Goal: Task Accomplishment & Management: Manage account settings

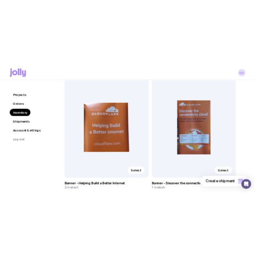
scroll to position [4683, 0]
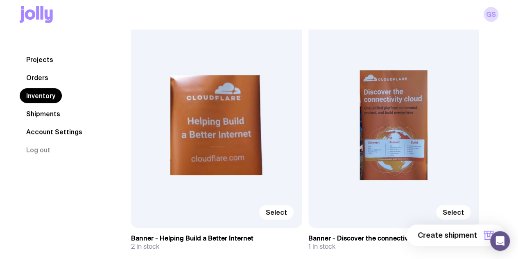
drag, startPoint x: 127, startPoint y: 217, endPoint x: 176, endPoint y: 220, distance: 48.4
copy h3 "ST - Navy Pens"
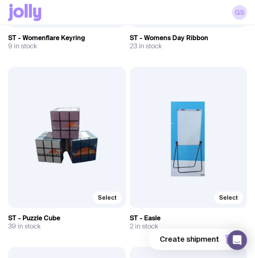
scroll to position [7140, 0]
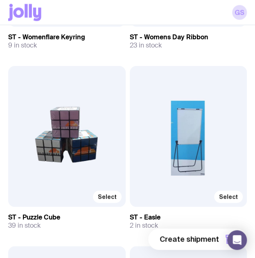
drag, startPoint x: 64, startPoint y: 213, endPoint x: 6, endPoint y: 214, distance: 58.2
copy h3 "ST - Puzzle Cube"
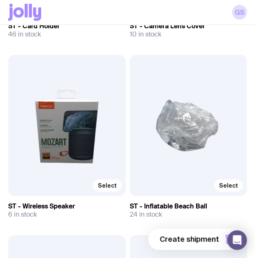
scroll to position [6790, 0]
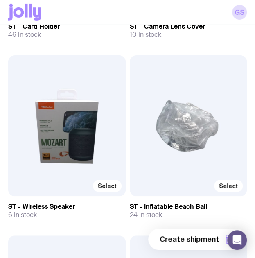
drag, startPoint x: 129, startPoint y: 204, endPoint x: 209, endPoint y: 200, distance: 80.4
copy h3 "ST - Inflatable Beach Ball"
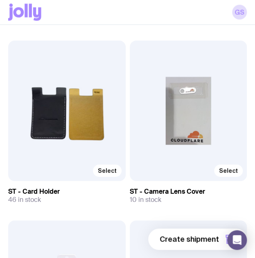
scroll to position [6624, 0]
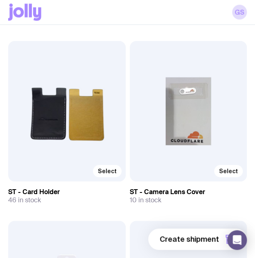
drag, startPoint x: 125, startPoint y: 189, endPoint x: 209, endPoint y: 188, distance: 83.6
click at [209, 188] on h3 "ST - Camera Lens Cover" at bounding box center [189, 192] width 118 height 8
drag, startPoint x: 209, startPoint y: 188, endPoint x: 128, endPoint y: 191, distance: 81.2
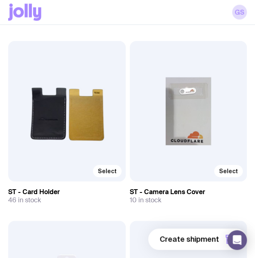
drag, startPoint x: 51, startPoint y: 187, endPoint x: 9, endPoint y: 188, distance: 42.2
click at [9, 188] on h3 "ST - Card Holder" at bounding box center [67, 192] width 118 height 8
copy h3 "ST - Card Holder"
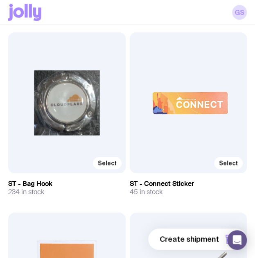
scroll to position [6274, 0]
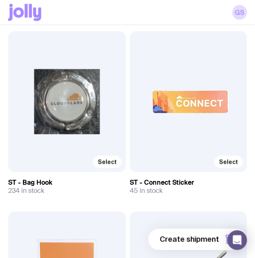
copy h3 "ST - Connect Sticker"
drag, startPoint x: 200, startPoint y: 178, endPoint x: 128, endPoint y: 181, distance: 71.8
drag, startPoint x: 56, startPoint y: 174, endPoint x: 9, endPoint y: 176, distance: 47.6
click at [9, 176] on div "Select ST - Bag Hook 234 in stock" at bounding box center [67, 113] width 118 height 164
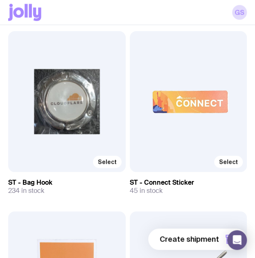
copy h3 "ST - Bag Hook"
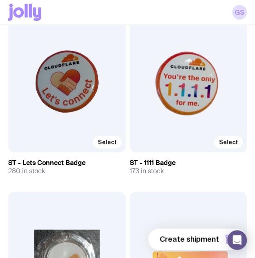
scroll to position [6100, 0]
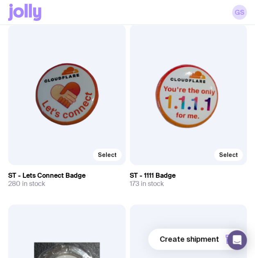
copy h3 "ST - 1111 Badge"
drag, startPoint x: 179, startPoint y: 176, endPoint x: 130, endPoint y: 170, distance: 48.7
click at [130, 172] on h3 "ST - 1111 Badge" at bounding box center [189, 176] width 118 height 8
drag, startPoint x: 93, startPoint y: 173, endPoint x: 4, endPoint y: 171, distance: 88.9
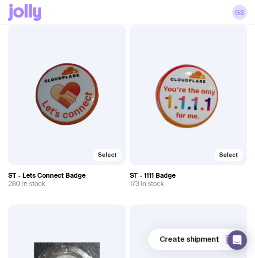
copy h3 "ST - Lets Connect Badge"
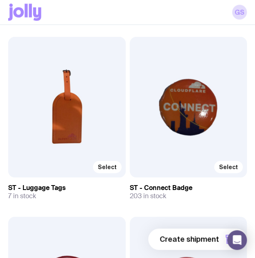
scroll to position [5896, 0]
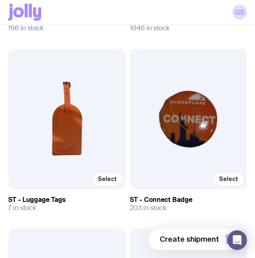
drag, startPoint x: 207, startPoint y: 197, endPoint x: 135, endPoint y: 196, distance: 71.7
click at [135, 196] on h3 "ST - Connect Badge" at bounding box center [189, 200] width 118 height 8
drag, startPoint x: 88, startPoint y: 196, endPoint x: 26, endPoint y: 195, distance: 61.9
click at [26, 196] on h3 "ST - Luggage Tags" at bounding box center [67, 200] width 118 height 8
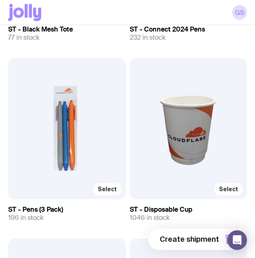
scroll to position [5706, 0]
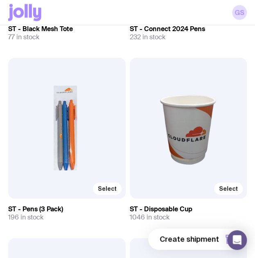
drag, startPoint x: 67, startPoint y: 205, endPoint x: 8, endPoint y: 207, distance: 59.0
copy h3 "ST - Pens (3 Pack)"
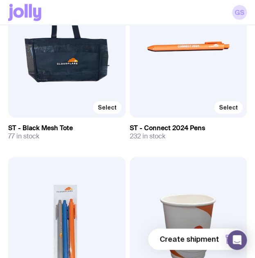
scroll to position [5549, 0]
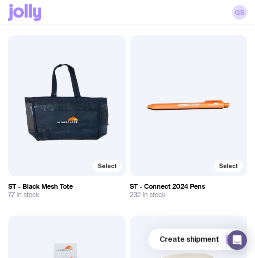
drag, startPoint x: 206, startPoint y: 182, endPoint x: 129, endPoint y: 184, distance: 76.7
click at [130, 184] on h3 "ST - Connect 2024 Pens" at bounding box center [189, 187] width 118 height 8
drag, startPoint x: 76, startPoint y: 182, endPoint x: 5, endPoint y: 182, distance: 71.7
copy h3 "ST - Black Mesh Tote"
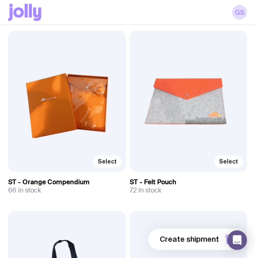
scroll to position [5373, 0]
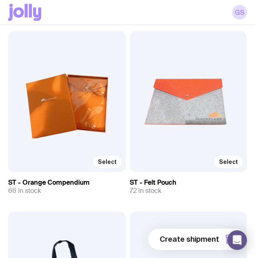
drag, startPoint x: 180, startPoint y: 181, endPoint x: 130, endPoint y: 181, distance: 49.6
click at [130, 181] on h3 "ST - Felt Pouch" at bounding box center [189, 183] width 118 height 8
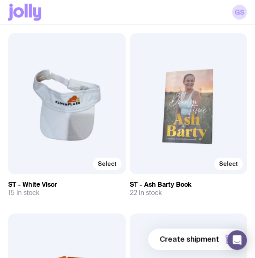
scroll to position [5189, 0]
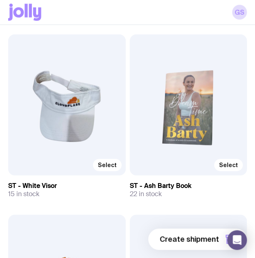
drag, startPoint x: 64, startPoint y: 184, endPoint x: 9, endPoint y: 184, distance: 54.9
click at [9, 184] on h3 "ST - White Visor" at bounding box center [67, 186] width 118 height 8
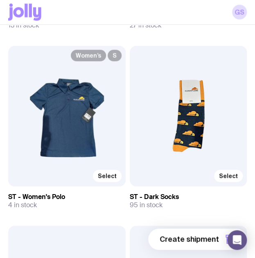
scroll to position [4998, 0]
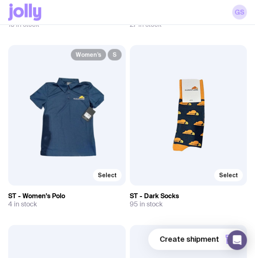
drag, startPoint x: 177, startPoint y: 193, endPoint x: 134, endPoint y: 193, distance: 43.0
click at [134, 193] on h3 "ST - Dark Socks" at bounding box center [189, 196] width 118 height 8
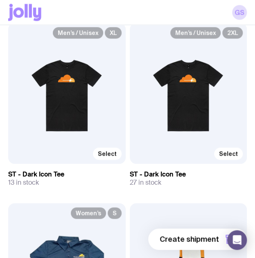
scroll to position [4841, 0]
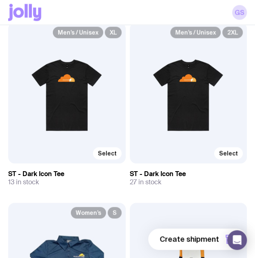
drag, startPoint x: 193, startPoint y: 169, endPoint x: 130, endPoint y: 172, distance: 63.2
click at [130, 172] on h3 "ST - Dark Icon Tee" at bounding box center [189, 174] width 118 height 8
drag, startPoint x: 64, startPoint y: 173, endPoint x: 5, endPoint y: 168, distance: 59.2
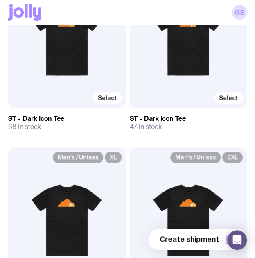
scroll to position [4677, 0]
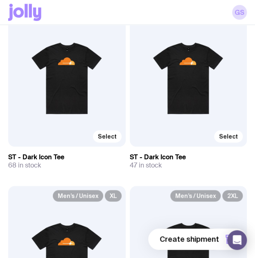
drag, startPoint x: 191, startPoint y: 153, endPoint x: 125, endPoint y: 153, distance: 65.6
drag, startPoint x: 125, startPoint y: 153, endPoint x: 180, endPoint y: 151, distance: 55.8
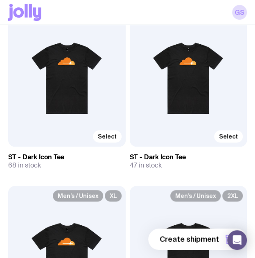
click at [187, 153] on h3 "ST - Dark Icon Tee" at bounding box center [189, 157] width 118 height 8
drag, startPoint x: 187, startPoint y: 152, endPoint x: 132, endPoint y: 154, distance: 55.8
click at [132, 154] on h3 "ST - Dark Icon Tee" at bounding box center [189, 157] width 118 height 8
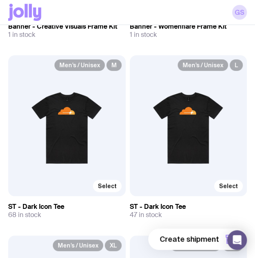
scroll to position [4645, 0]
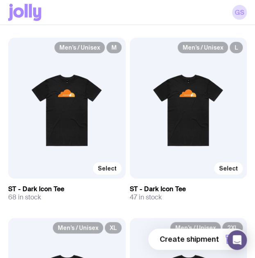
drag, startPoint x: 64, startPoint y: 186, endPoint x: 9, endPoint y: 188, distance: 54.9
click at [9, 188] on h3 "ST - Dark Icon Tee" at bounding box center [67, 189] width 118 height 8
click at [101, 193] on div "68 in stock" at bounding box center [67, 197] width 118 height 8
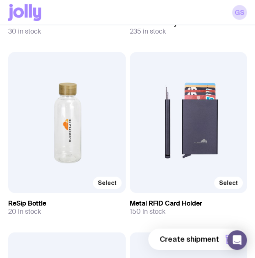
scroll to position [3336, 0]
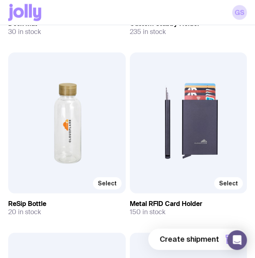
drag, startPoint x: 211, startPoint y: 206, endPoint x: 130, endPoint y: 199, distance: 81.4
click at [130, 200] on h3 "Metal RFID Card Holder" at bounding box center [189, 204] width 118 height 8
drag, startPoint x: 54, startPoint y: 199, endPoint x: 5, endPoint y: 203, distance: 49.7
click at [66, 208] on div "20 in stock" at bounding box center [67, 212] width 118 height 8
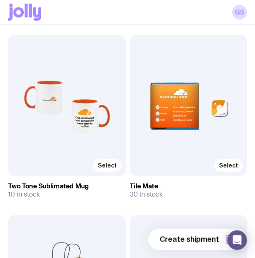
scroll to position [2811, 0]
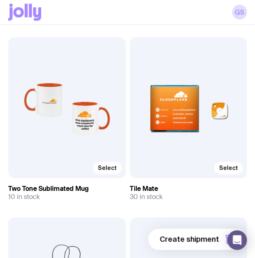
drag, startPoint x: 90, startPoint y: 183, endPoint x: 7, endPoint y: 184, distance: 82.8
click at [92, 187] on h3 "Two Tone Sublimated Mug" at bounding box center [67, 189] width 118 height 8
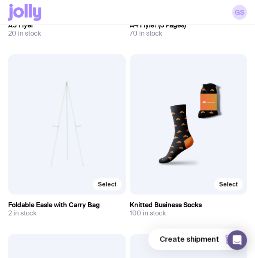
scroll to position [2253, 0]
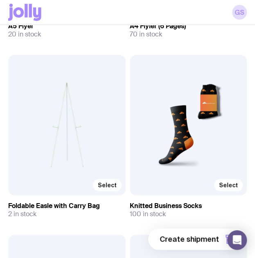
drag, startPoint x: 207, startPoint y: 207, endPoint x: 129, endPoint y: 202, distance: 78.0
click at [89, 214] on div "2 in stock" at bounding box center [67, 214] width 118 height 8
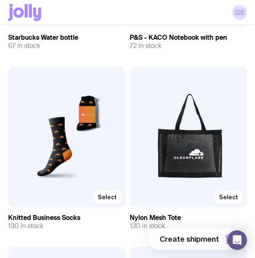
scroll to position [1744, 0]
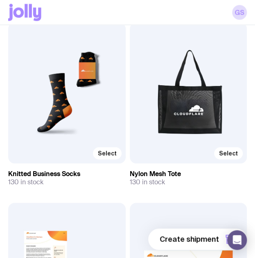
drag, startPoint x: 182, startPoint y: 173, endPoint x: 129, endPoint y: 172, distance: 52.9
click at [130, 172] on h3 "Nylon Mesh Tote" at bounding box center [189, 174] width 118 height 8
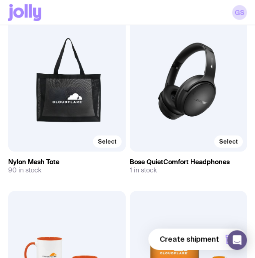
scroll to position [2658, 0]
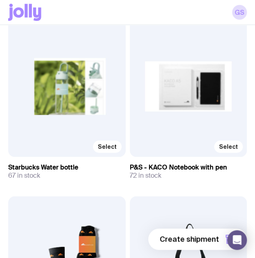
scroll to position [1570, 0]
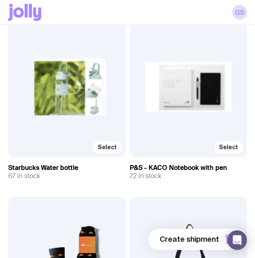
drag, startPoint x: 79, startPoint y: 168, endPoint x: 8, endPoint y: 163, distance: 71.1
click at [8, 164] on h3 "Starbucks Water bottle" at bounding box center [67, 168] width 118 height 8
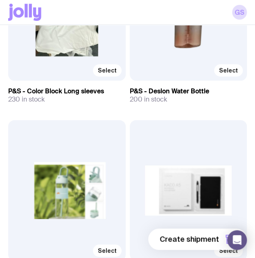
scroll to position [1467, 0]
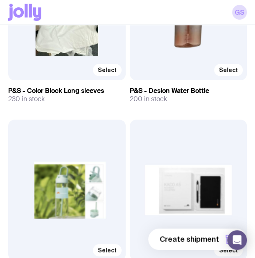
drag, startPoint x: 205, startPoint y: 88, endPoint x: 129, endPoint y: 88, distance: 75.8
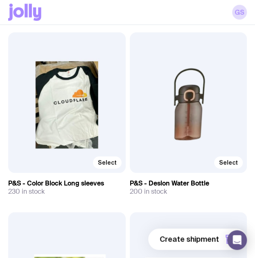
scroll to position [1372, 0]
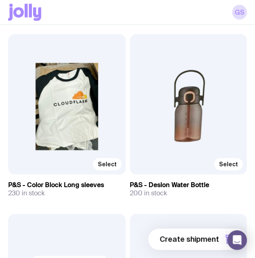
click at [100, 186] on h3 "P&S - Color Block Long sleeves" at bounding box center [67, 185] width 118 height 8
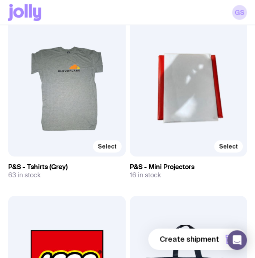
scroll to position [1015, 0]
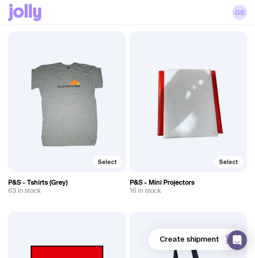
drag, startPoint x: 74, startPoint y: 181, endPoint x: 9, endPoint y: 181, distance: 64.7
click at [9, 181] on h3 "P&S - Tshirts (Grey)" at bounding box center [67, 183] width 118 height 8
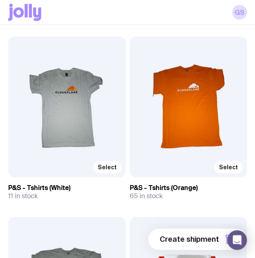
scroll to position [829, 0]
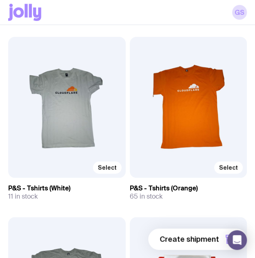
click at [29, 186] on h3 "P&S - Tshirts (White)" at bounding box center [67, 188] width 118 height 8
click at [175, 186] on h3 "P&S - Tshirts (Orange)" at bounding box center [189, 188] width 118 height 8
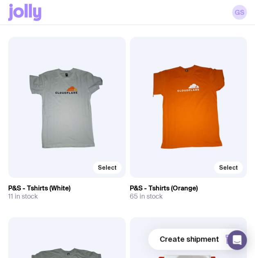
click at [175, 186] on h3 "P&S - Tshirts (Orange)" at bounding box center [189, 188] width 118 height 8
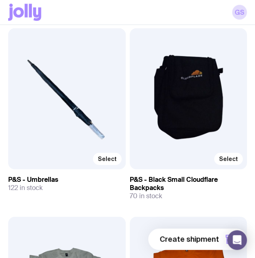
scroll to position [648, 0]
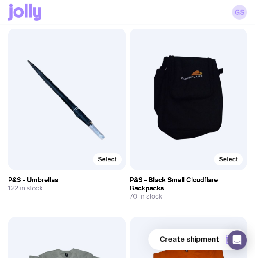
click at [46, 180] on h3 "P&S - Umbrellas" at bounding box center [67, 180] width 118 height 8
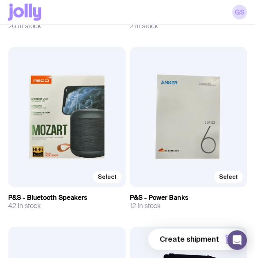
scroll to position [459, 0]
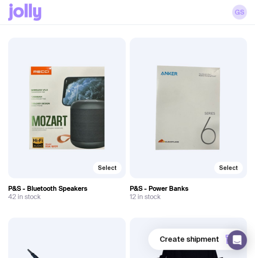
click at [70, 186] on h3 "P&S - Bluetooth Speakers" at bounding box center [67, 189] width 118 height 8
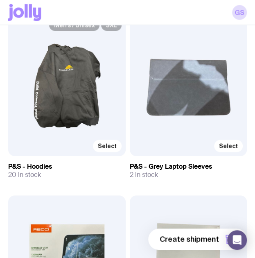
scroll to position [296, 0]
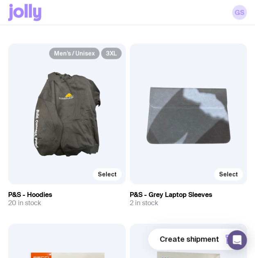
scroll to position [263, 0]
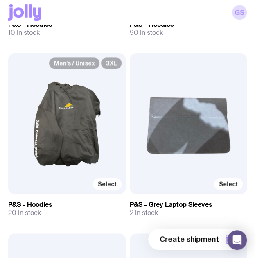
click at [43, 205] on h3 "P&S - Hoodies" at bounding box center [67, 205] width 118 height 8
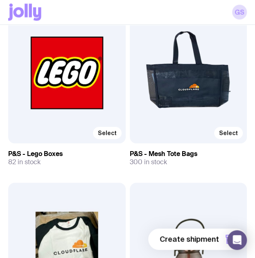
scroll to position [1224, 0]
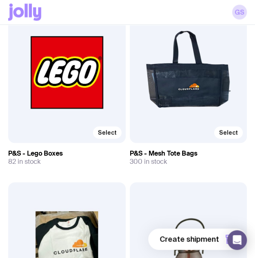
click at [45, 151] on h3 "P&S - Lego Boxes" at bounding box center [67, 154] width 118 height 8
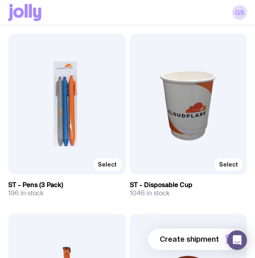
scroll to position [5733, 0]
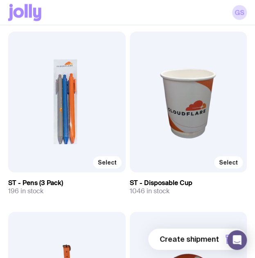
drag, startPoint x: 7, startPoint y: 183, endPoint x: 62, endPoint y: 182, distance: 54.9
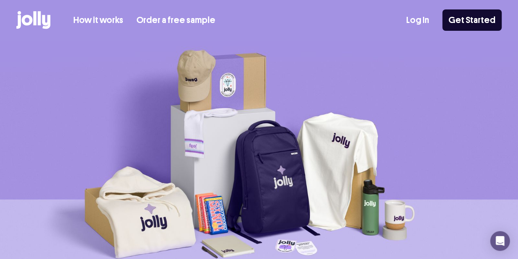
click at [417, 23] on link "Log In" at bounding box center [417, 21] width 23 height 14
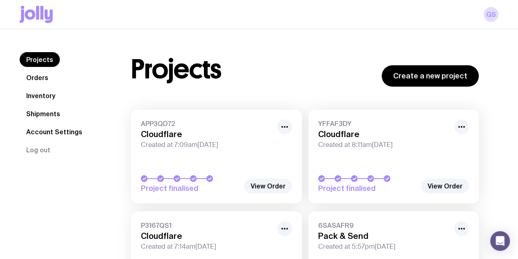
click at [53, 98] on link "Inventory" at bounding box center [41, 95] width 42 height 15
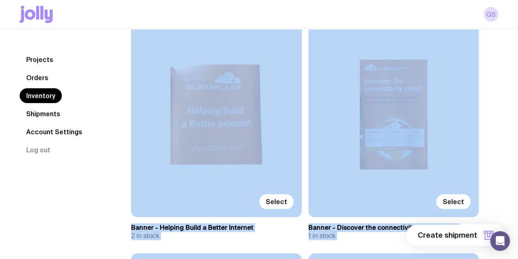
scroll to position [4712, 0]
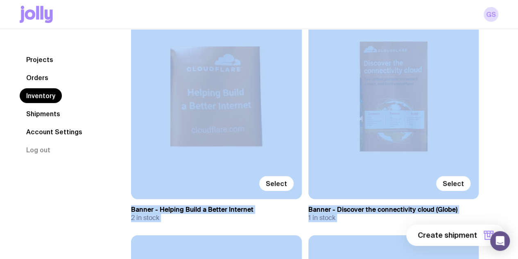
drag, startPoint x: 141, startPoint y: 69, endPoint x: 340, endPoint y: 270, distance: 282.8
copy div "P&S - Hoodies 10 in stock Men’s / Unisex 2XL Select P&S - Hoodies 90 in stock M…"
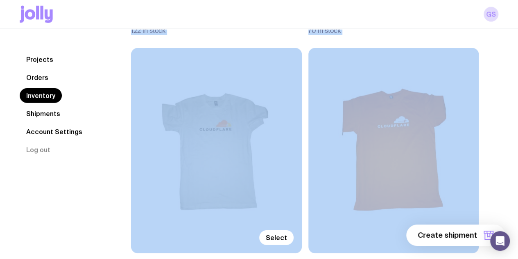
scroll to position [593, 0]
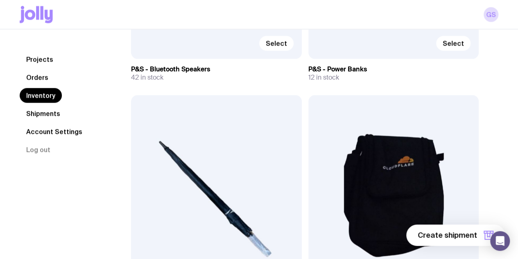
scroll to position [758, 0]
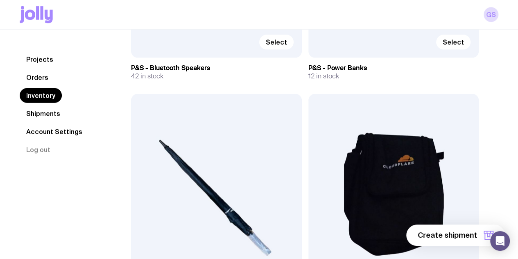
click at [44, 79] on link "Orders" at bounding box center [37, 77] width 35 height 15
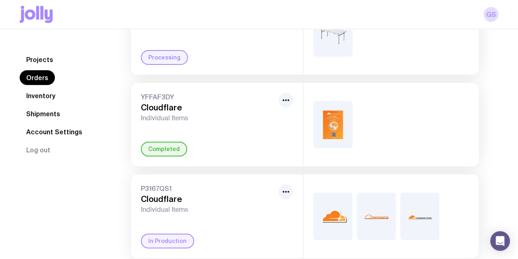
scroll to position [123, 0]
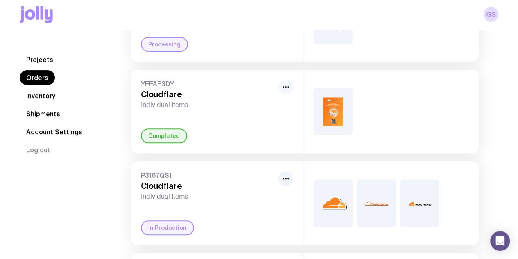
click at [287, 92] on button "button" at bounding box center [286, 86] width 15 height 15
click at [239, 89] on div "YFFAF3DY Cloudflare Individual Items" at bounding box center [208, 94] width 134 height 30
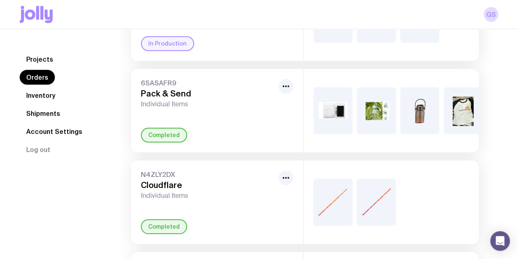
scroll to position [328, 0]
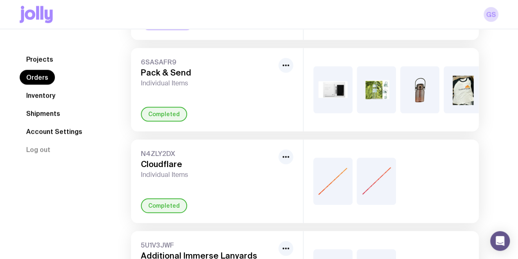
drag, startPoint x: 333, startPoint y: 129, endPoint x: 337, endPoint y: 133, distance: 6.1
click at [337, 131] on div "+13" at bounding box center [391, 89] width 175 height 83
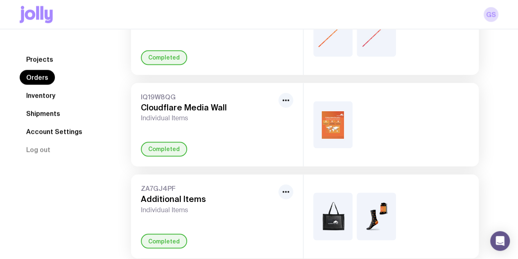
scroll to position [615, 0]
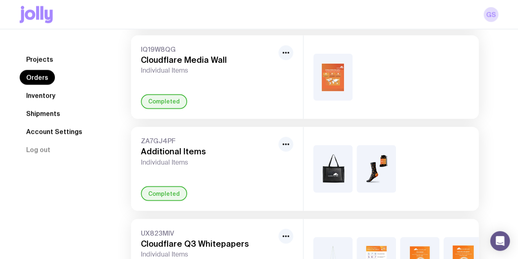
click at [168, 106] on div "Completed" at bounding box center [164, 101] width 46 height 15
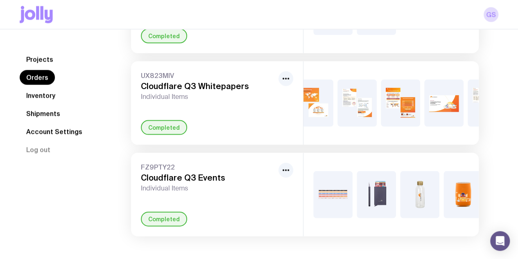
scroll to position [0, 0]
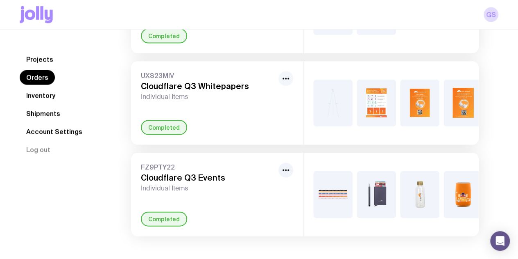
click at [286, 82] on button "button" at bounding box center [286, 78] width 15 height 15
click at [183, 89] on h3 "Cloudflare Q3 Whitepapers" at bounding box center [208, 86] width 134 height 10
click at [173, 99] on span "Individual Items" at bounding box center [208, 96] width 134 height 8
click at [160, 143] on div "UX823MIV Cloudflare Q3 Whitepapers Individual Items Completed" at bounding box center [217, 102] width 172 height 83
click at [162, 133] on div "Completed" at bounding box center [164, 127] width 46 height 15
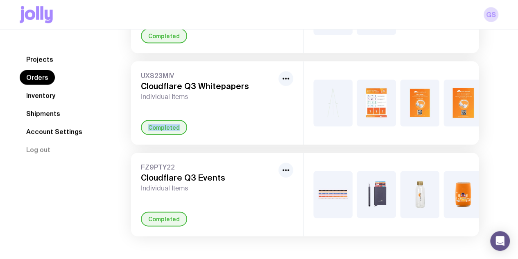
click at [163, 133] on div "Completed" at bounding box center [164, 127] width 46 height 15
click at [47, 62] on link "Projects" at bounding box center [40, 59] width 40 height 15
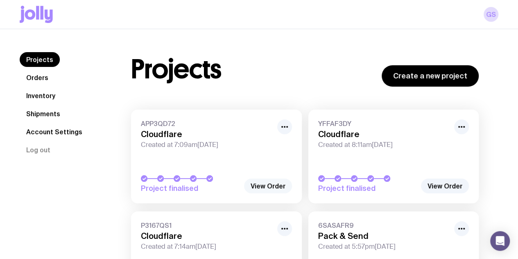
click at [272, 182] on link "View Order" at bounding box center [268, 185] width 48 height 15
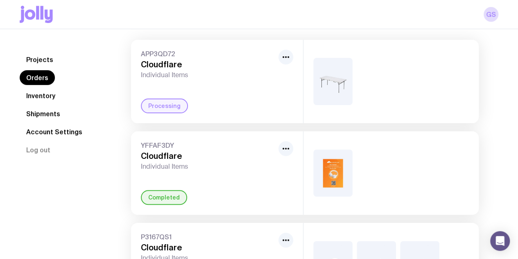
scroll to position [123, 0]
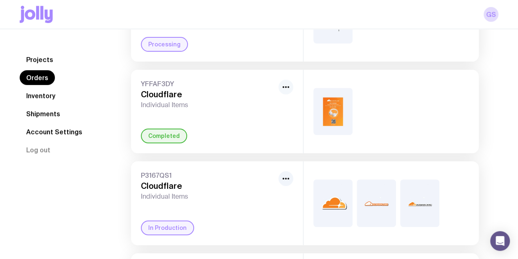
click at [283, 85] on icon "button" at bounding box center [286, 87] width 10 height 10
click at [340, 203] on img at bounding box center [332, 202] width 39 height 47
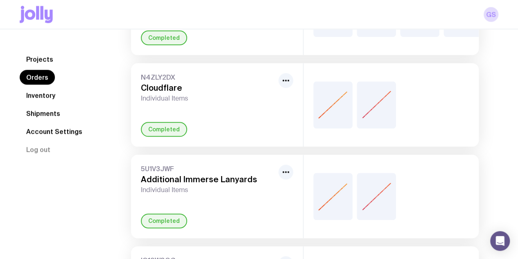
scroll to position [451, 0]
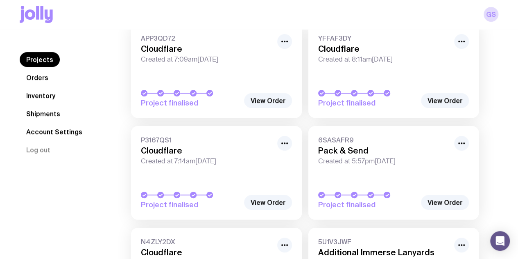
scroll to position [205, 0]
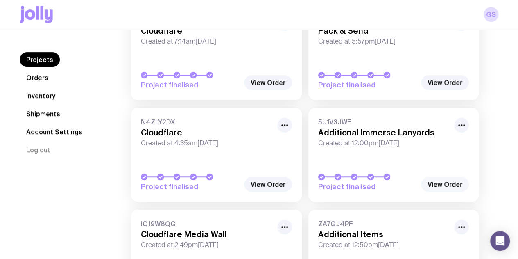
click at [447, 181] on link "View Order" at bounding box center [445, 184] width 48 height 15
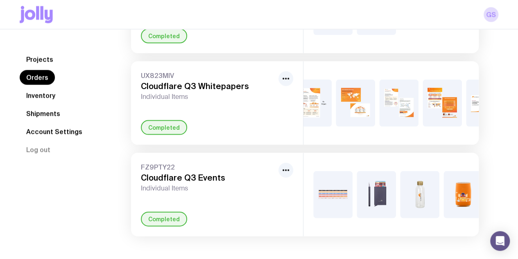
scroll to position [0, 318]
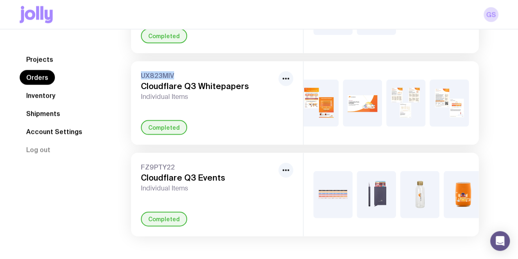
drag, startPoint x: 141, startPoint y: 64, endPoint x: 175, endPoint y: 60, distance: 33.8
click at [175, 71] on span "UX823MIV" at bounding box center [208, 75] width 134 height 8
copy span "UX823MIV"
click at [52, 96] on link "Inventory" at bounding box center [41, 95] width 42 height 15
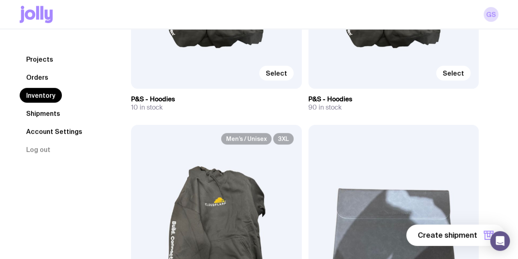
scroll to position [246, 0]
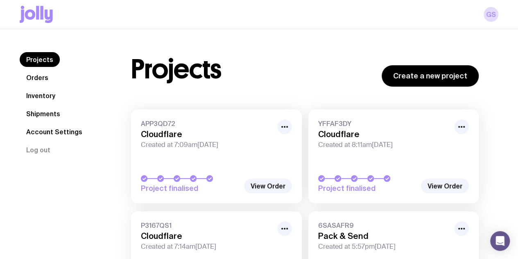
click at [36, 92] on link "Inventory" at bounding box center [41, 95] width 42 height 15
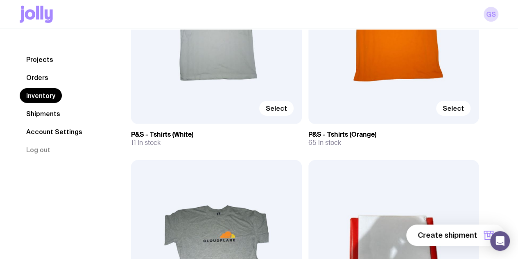
scroll to position [1173, 0]
click at [49, 77] on link "Orders" at bounding box center [37, 77] width 35 height 15
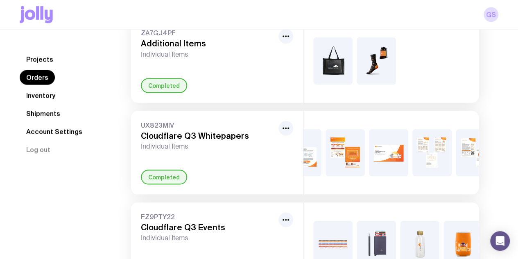
scroll to position [790, 0]
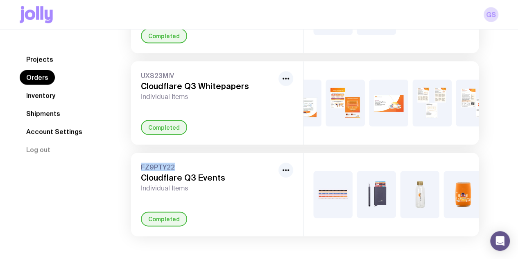
drag, startPoint x: 175, startPoint y: 163, endPoint x: 140, endPoint y: 162, distance: 35.7
click at [140, 162] on div "FZ9PTY22 Cloudflare Q3 Events Individual Items Completed" at bounding box center [217, 193] width 172 height 83
copy span "FZ9PTY22"
click at [379, 179] on img at bounding box center [376, 193] width 39 height 47
click at [62, 96] on nav "Projects Orders Inventory Shipments Account Settings Log out" at bounding box center [66, 104] width 92 height 105
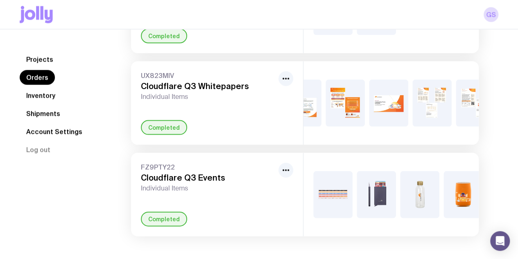
click at [36, 95] on link "Inventory" at bounding box center [41, 95] width 42 height 15
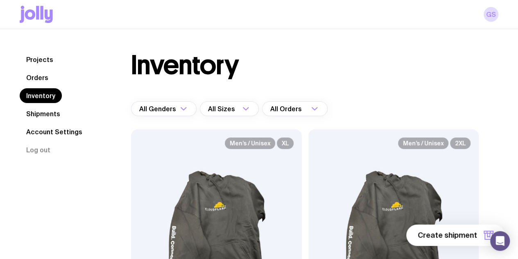
drag, startPoint x: 151, startPoint y: 136, endPoint x: 188, endPoint y: 149, distance: 39.9
click at [188, 149] on div "Men’s / Unisex XL Select" at bounding box center [216, 231] width 171 height 205
drag, startPoint x: 188, startPoint y: 149, endPoint x: 180, endPoint y: 148, distance: 8.2
click at [180, 148] on div "Men’s / Unisex XL" at bounding box center [216, 143] width 154 height 13
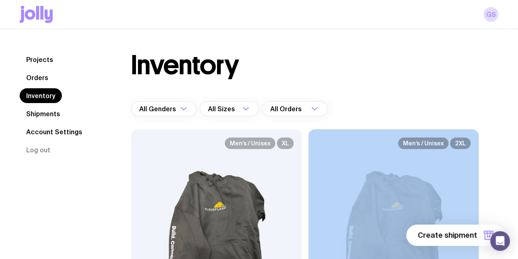
drag, startPoint x: 150, startPoint y: 141, endPoint x: 311, endPoint y: 131, distance: 161.3
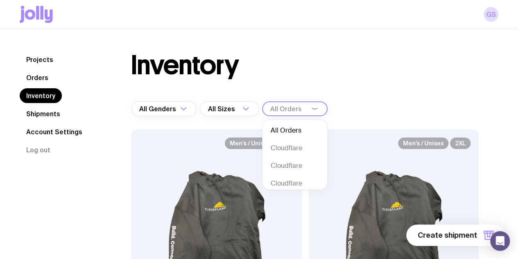
click at [320, 116] on div "Loading..." at bounding box center [319, 108] width 18 height 15
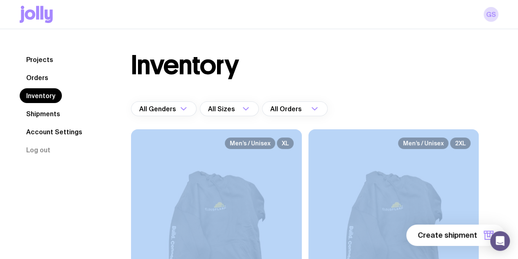
drag, startPoint x: 282, startPoint y: 197, endPoint x: 123, endPoint y: 127, distance: 173.4
copy div "Lor’i / Dolors AM Consec A&E - Seddoei 24 te incid Utl’e / Dolore 2MA Aliqua E&…"
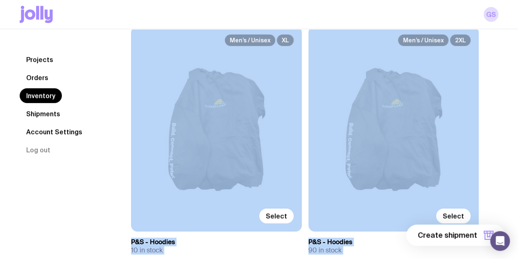
scroll to position [98, 0]
